Goal: Information Seeking & Learning: Learn about a topic

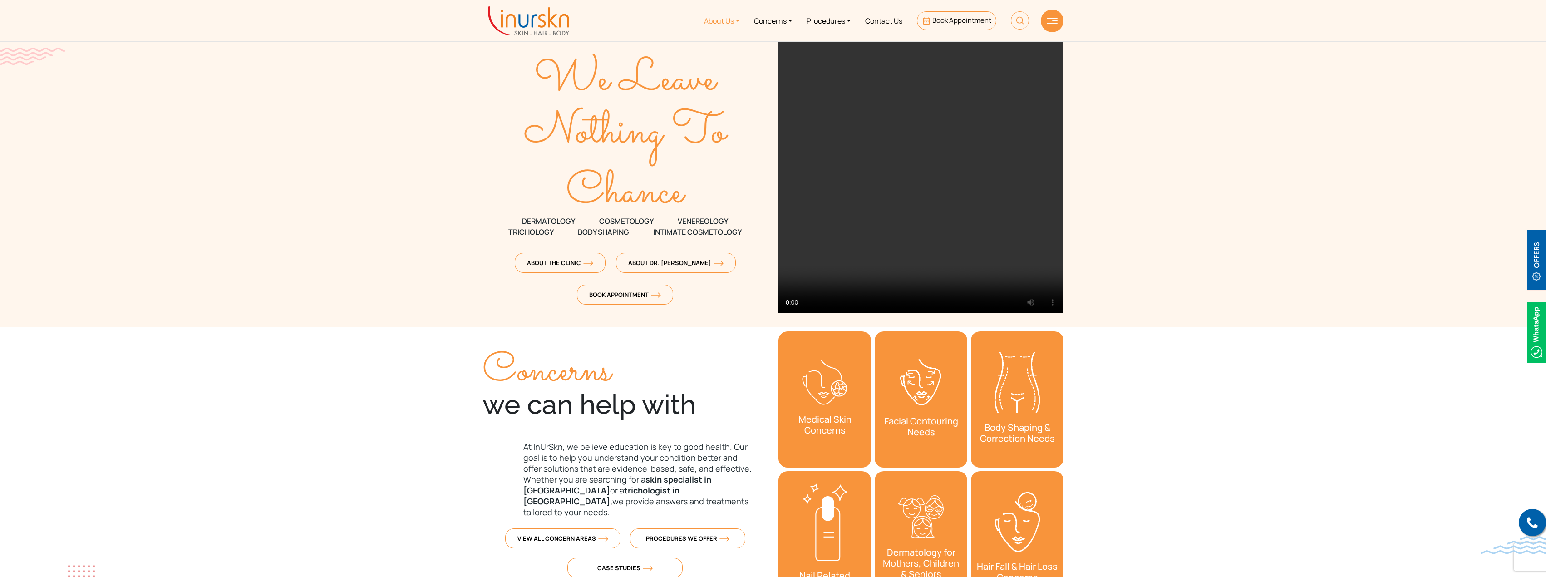
click at [711, 21] on link "About Us" at bounding box center [722, 21] width 50 height 34
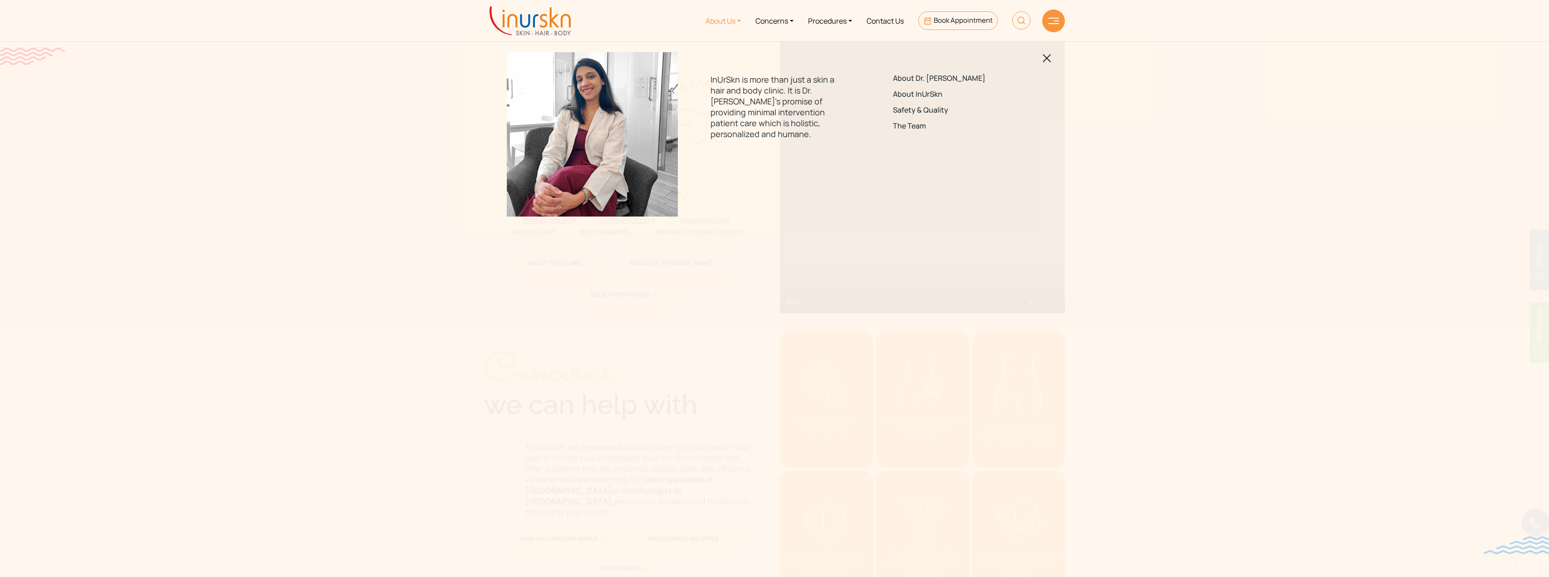
click at [1044, 60] on img at bounding box center [1047, 58] width 9 height 9
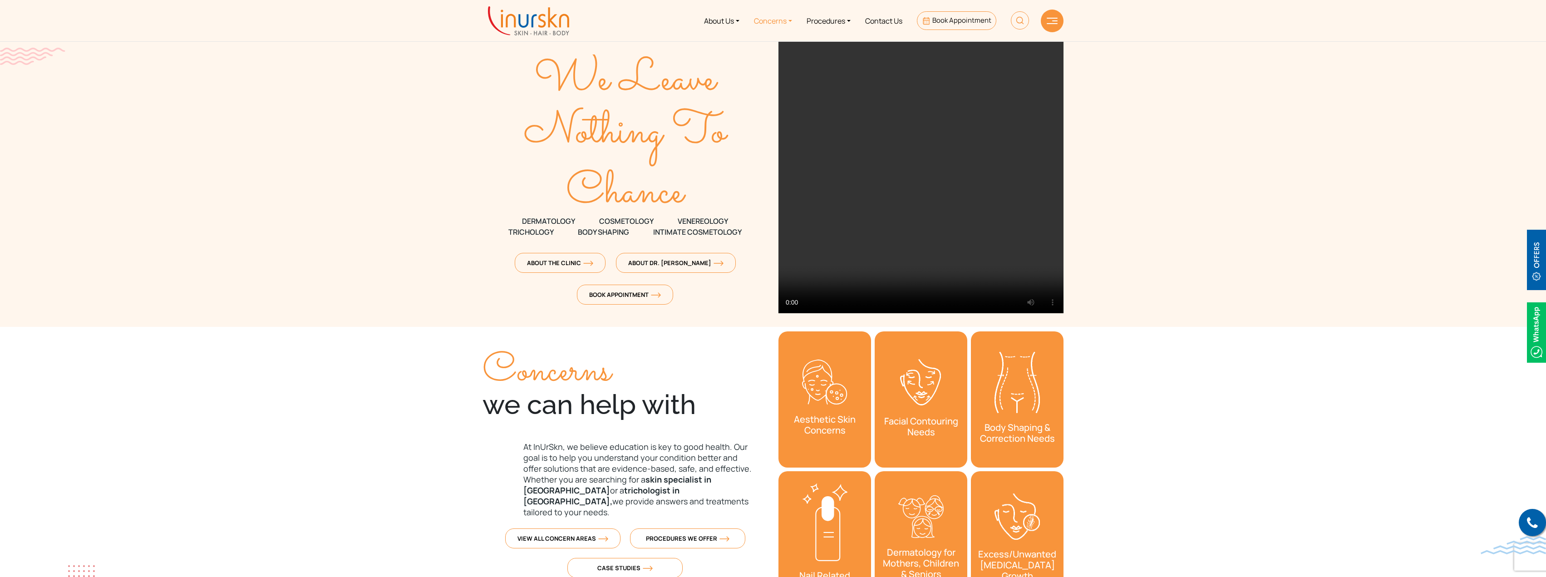
click at [758, 21] on link "Concerns" at bounding box center [773, 21] width 53 height 34
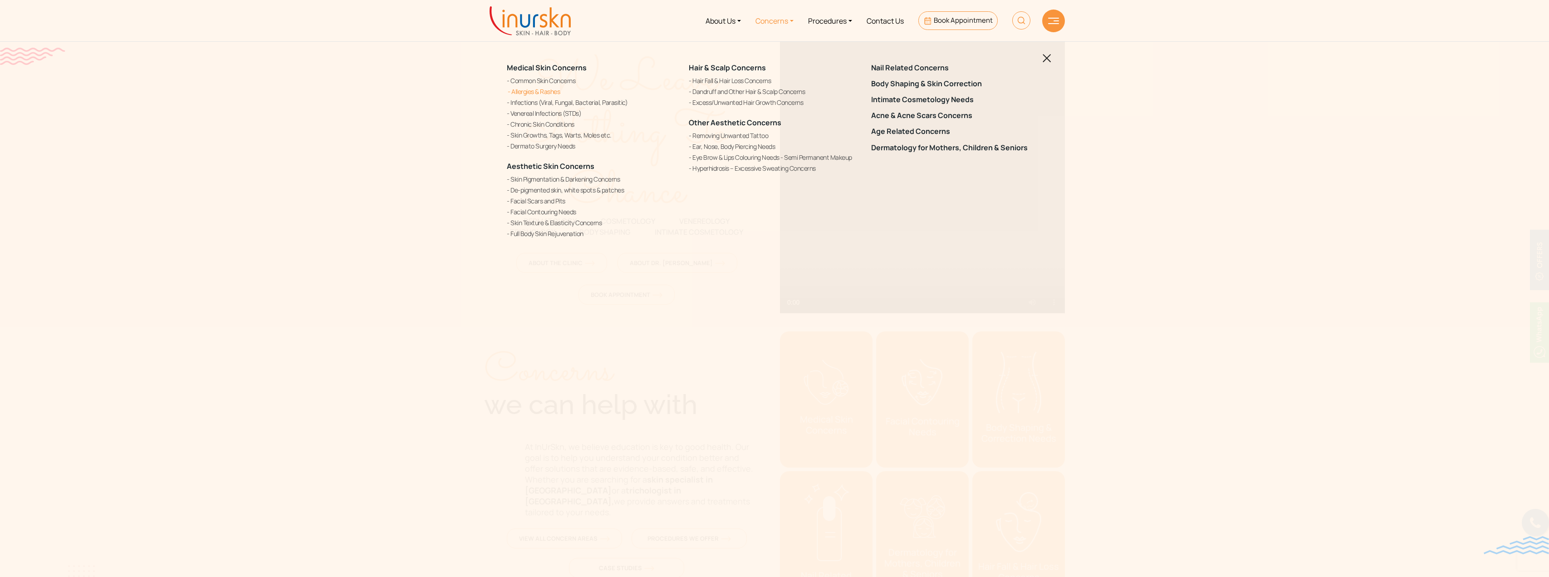
click at [534, 88] on link "Allergies & Rashes" at bounding box center [592, 92] width 171 height 10
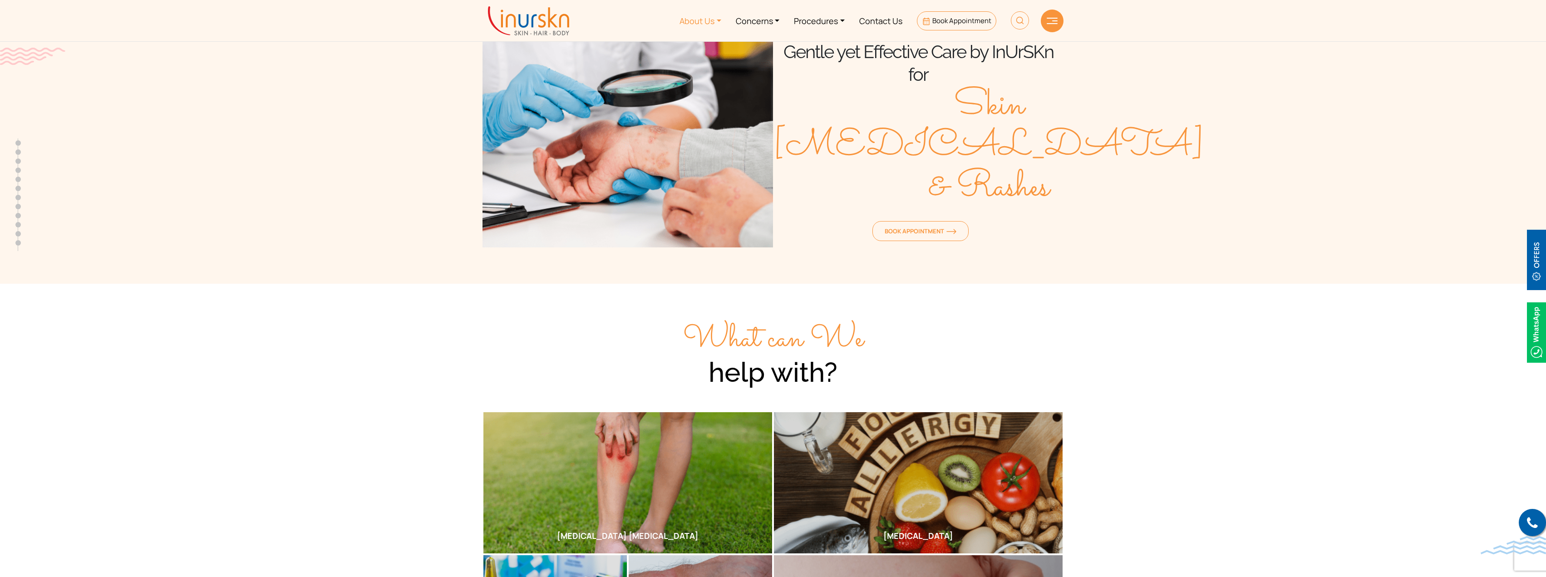
click at [695, 22] on link "About Us" at bounding box center [700, 21] width 56 height 34
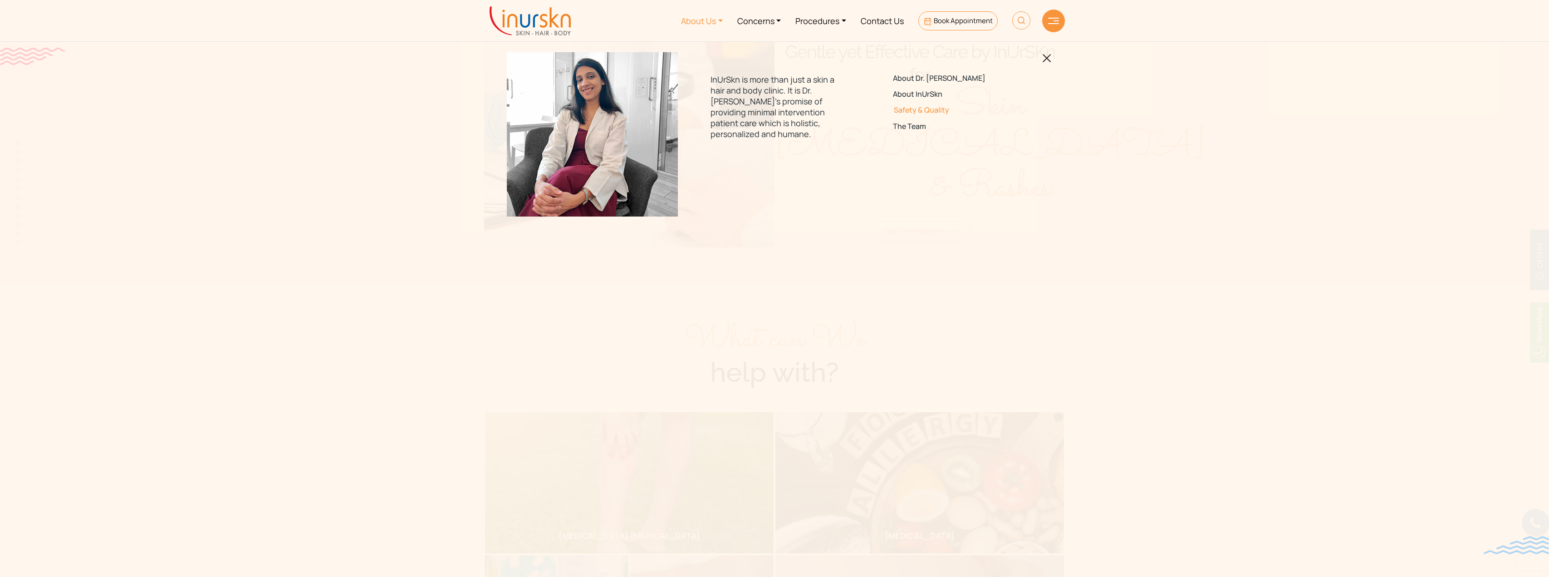
click at [909, 112] on link "Safety & Quality" at bounding box center [957, 110] width 128 height 9
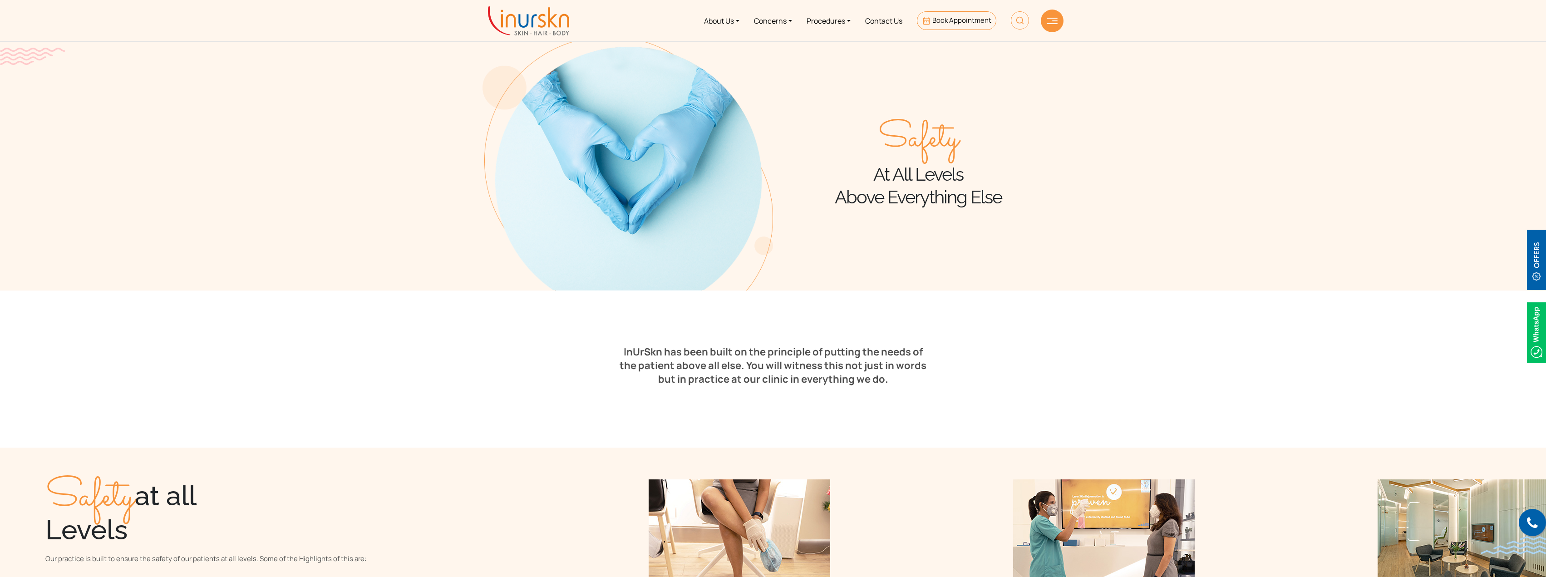
click at [1099, 311] on section "InUrSkn has been built on the principle of putting the needs of the patient abo…" at bounding box center [773, 368] width 1546 height 157
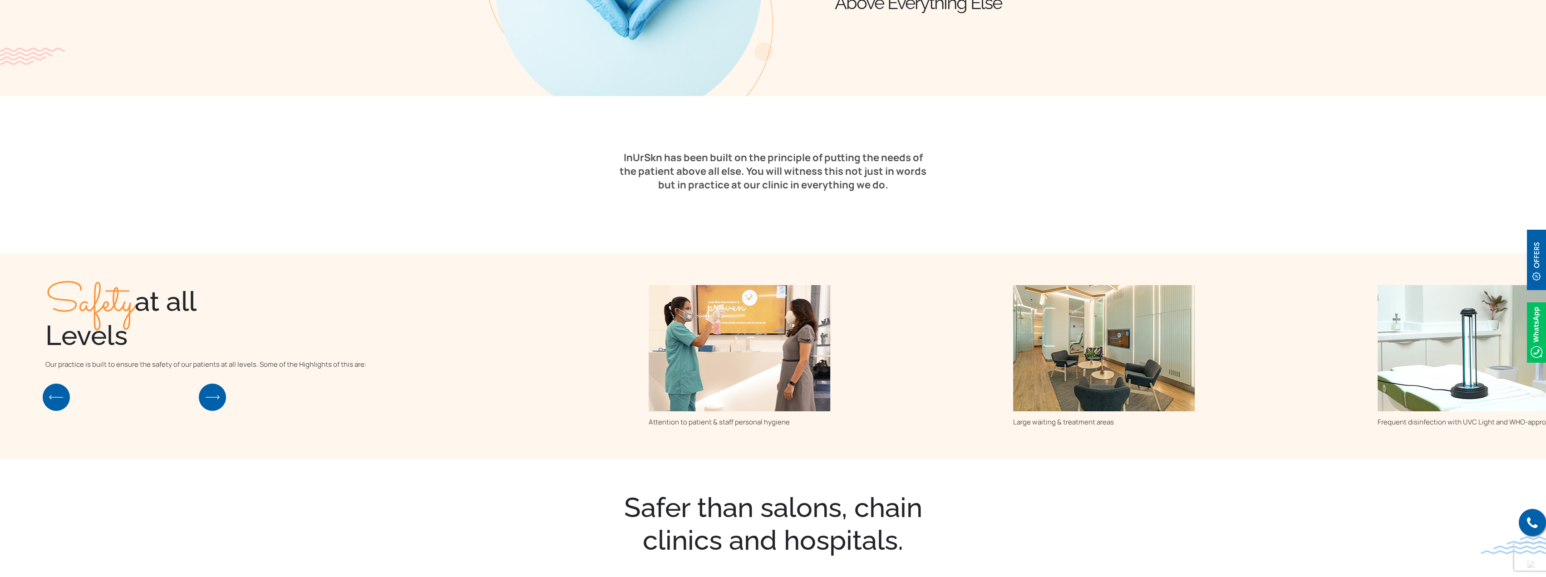
scroll to position [318, 0]
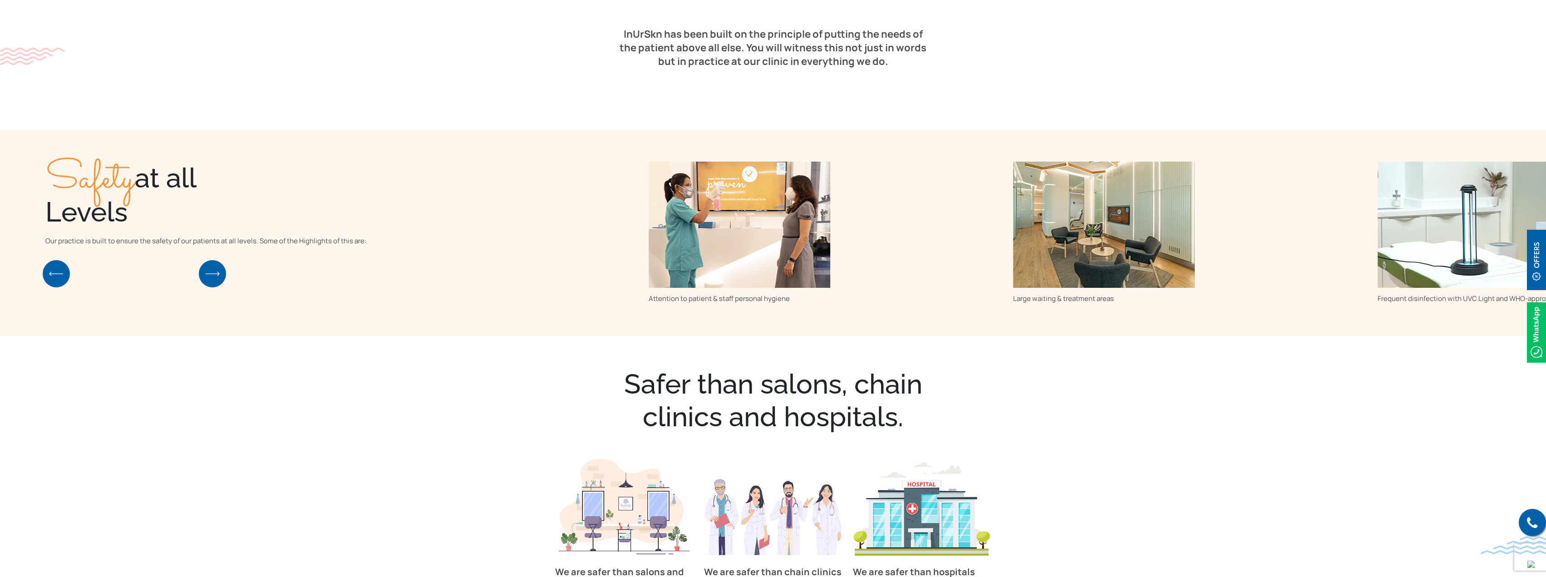
click at [1059, 339] on section "Safer than salons, chain clinics and hospitals. We are safer than salons and pa…" at bounding box center [773, 512] width 1546 height 352
click at [910, 307] on section "Safety at all Levels Our practice is built to ensure the safety of our patients…" at bounding box center [773, 233] width 1546 height 206
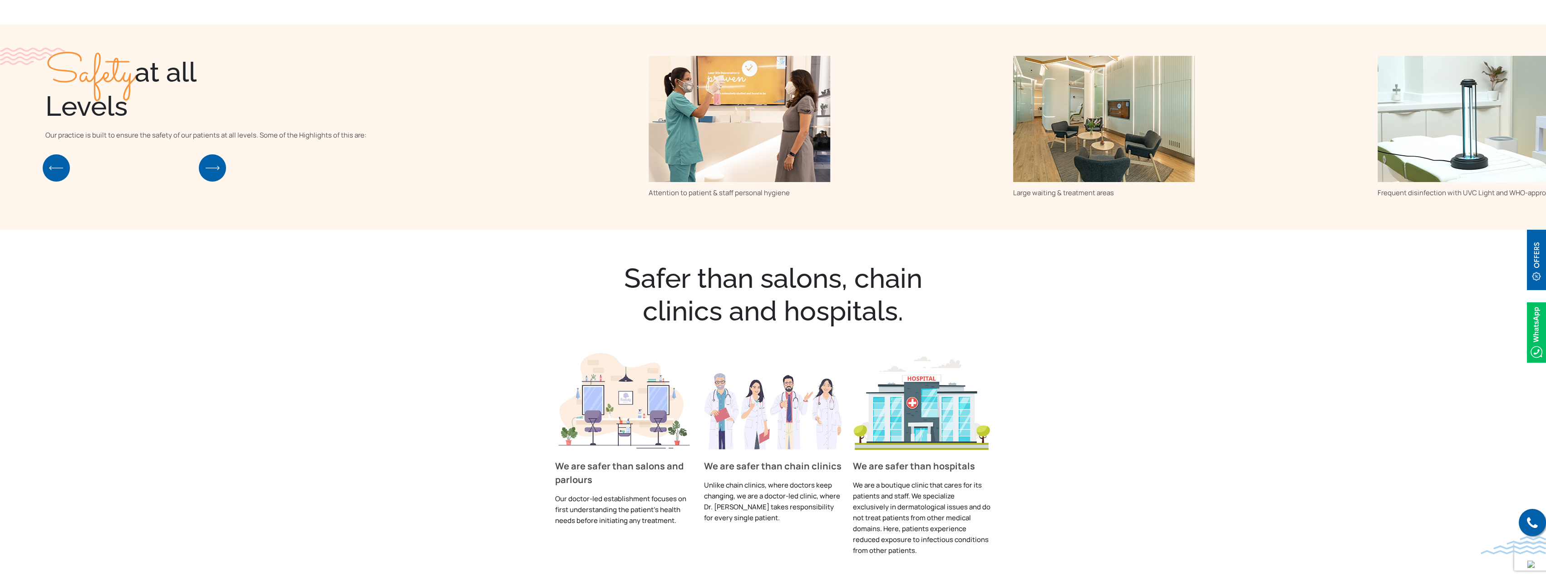
scroll to position [529, 0]
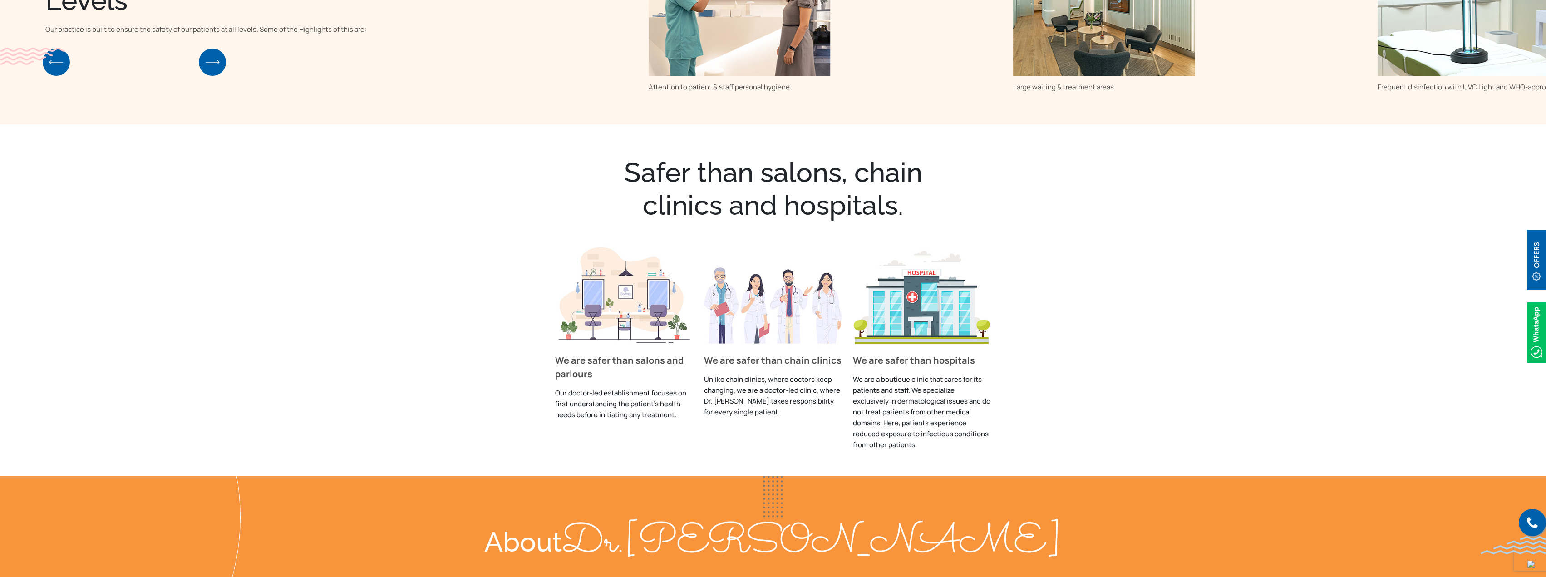
click at [1084, 300] on section "Safer than salons, chain clinics and hospitals. We are safer than salons and pa…" at bounding box center [773, 300] width 1546 height 352
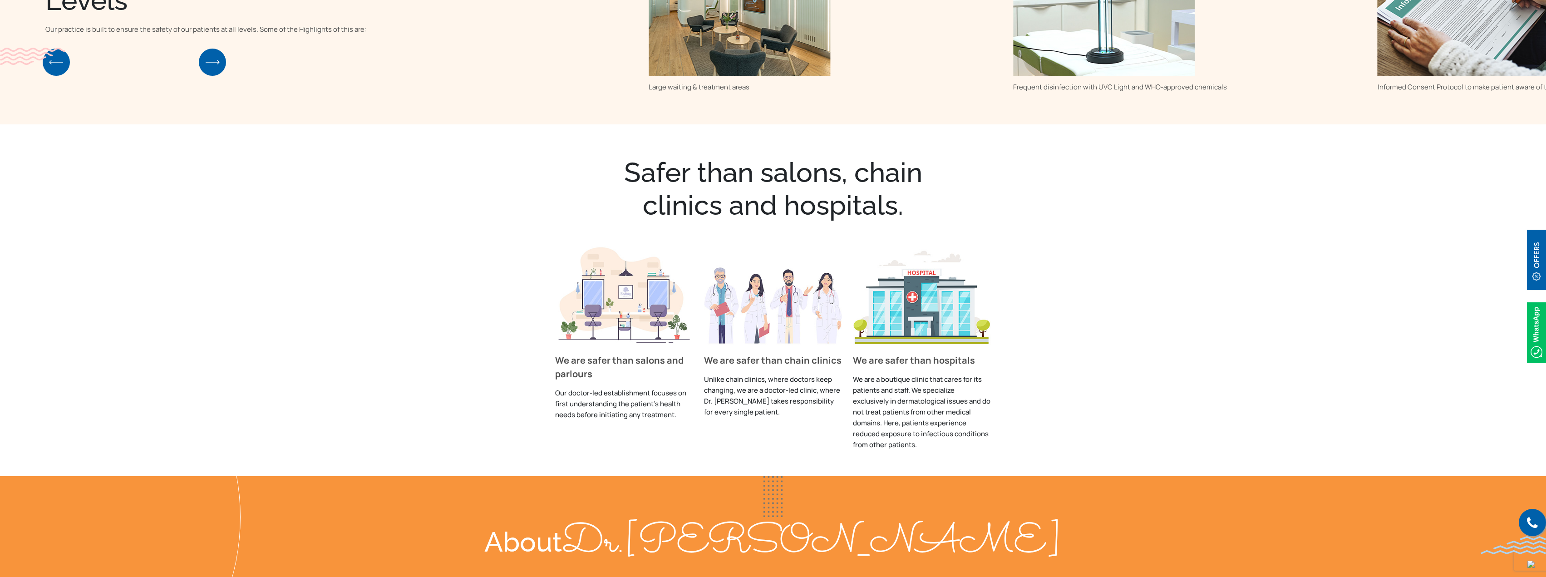
click at [1084, 300] on section "Safer than salons, chain clinics and hospitals. We are safer than salons and pa…" at bounding box center [773, 300] width 1546 height 352
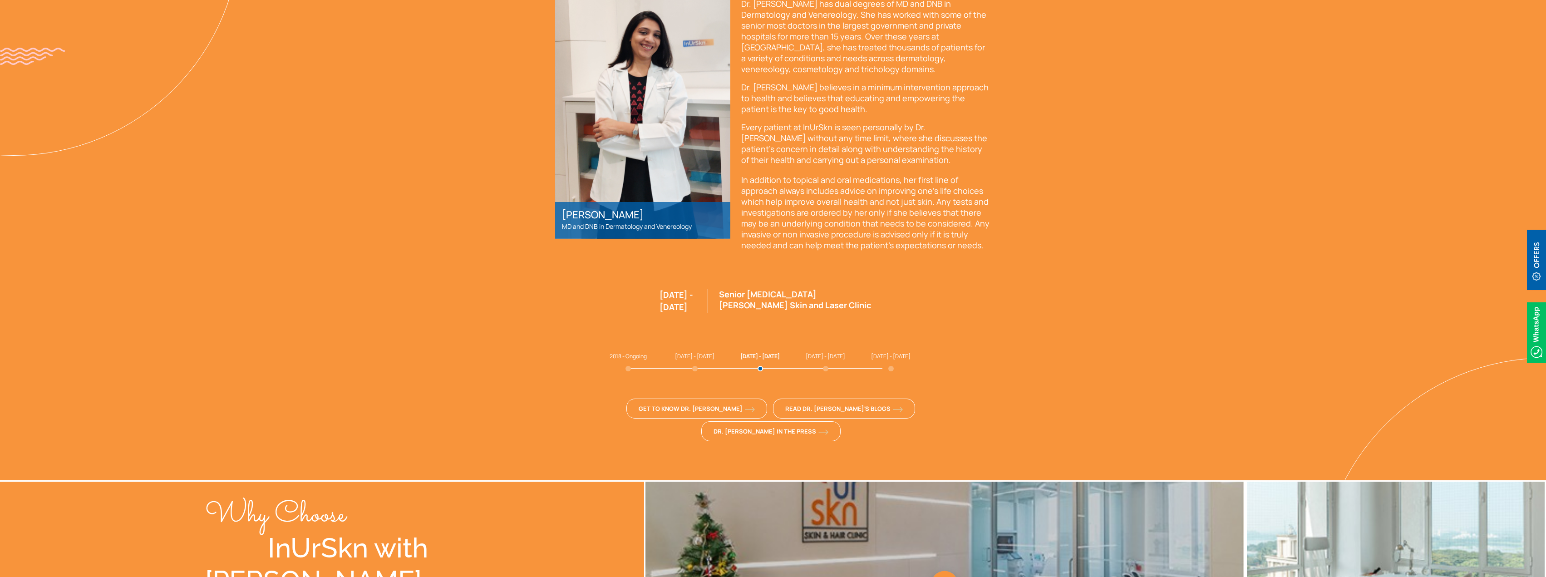
scroll to position [1165, 0]
